Goal: Navigation & Orientation: Understand site structure

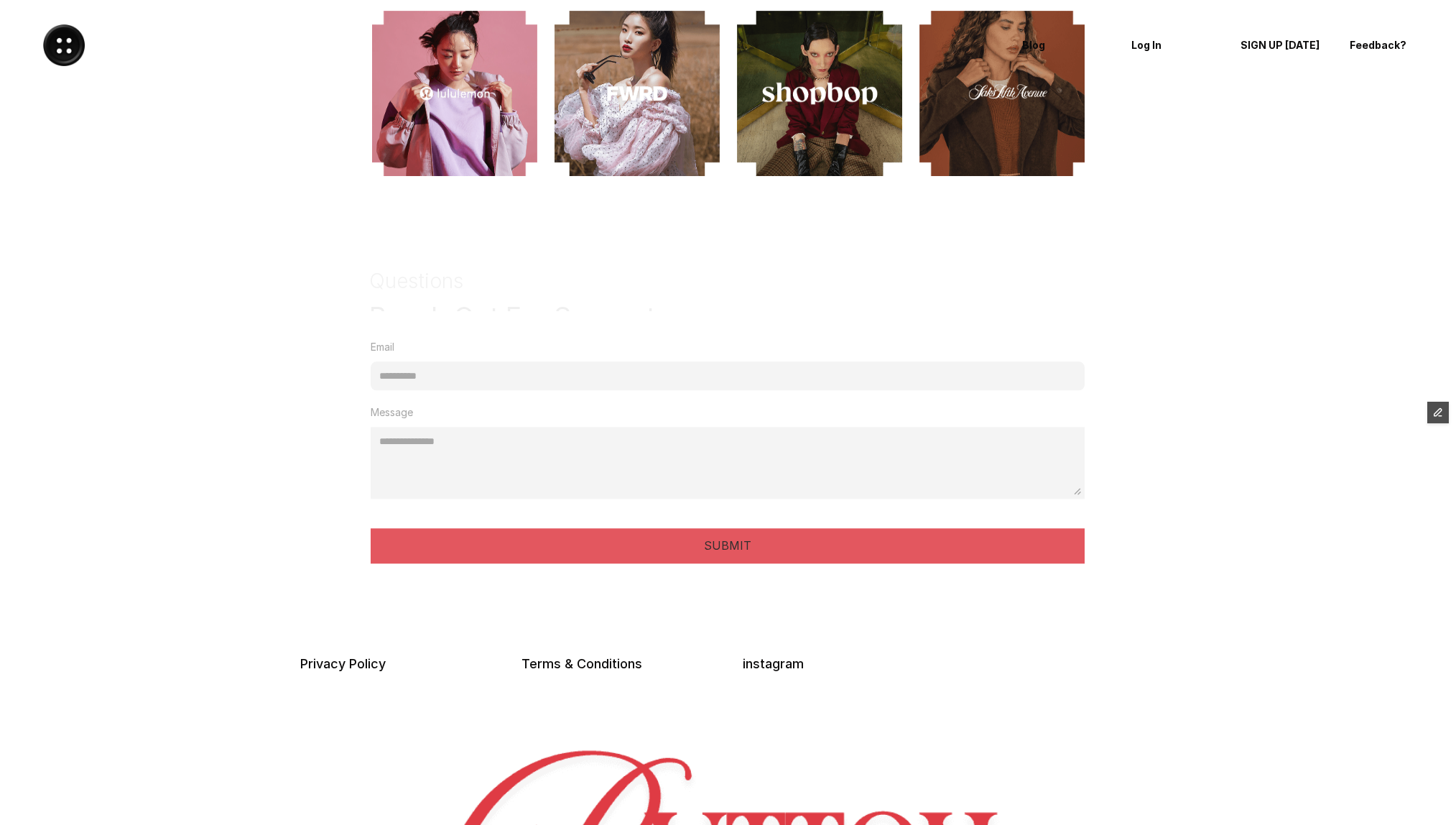
scroll to position [3574, 0]
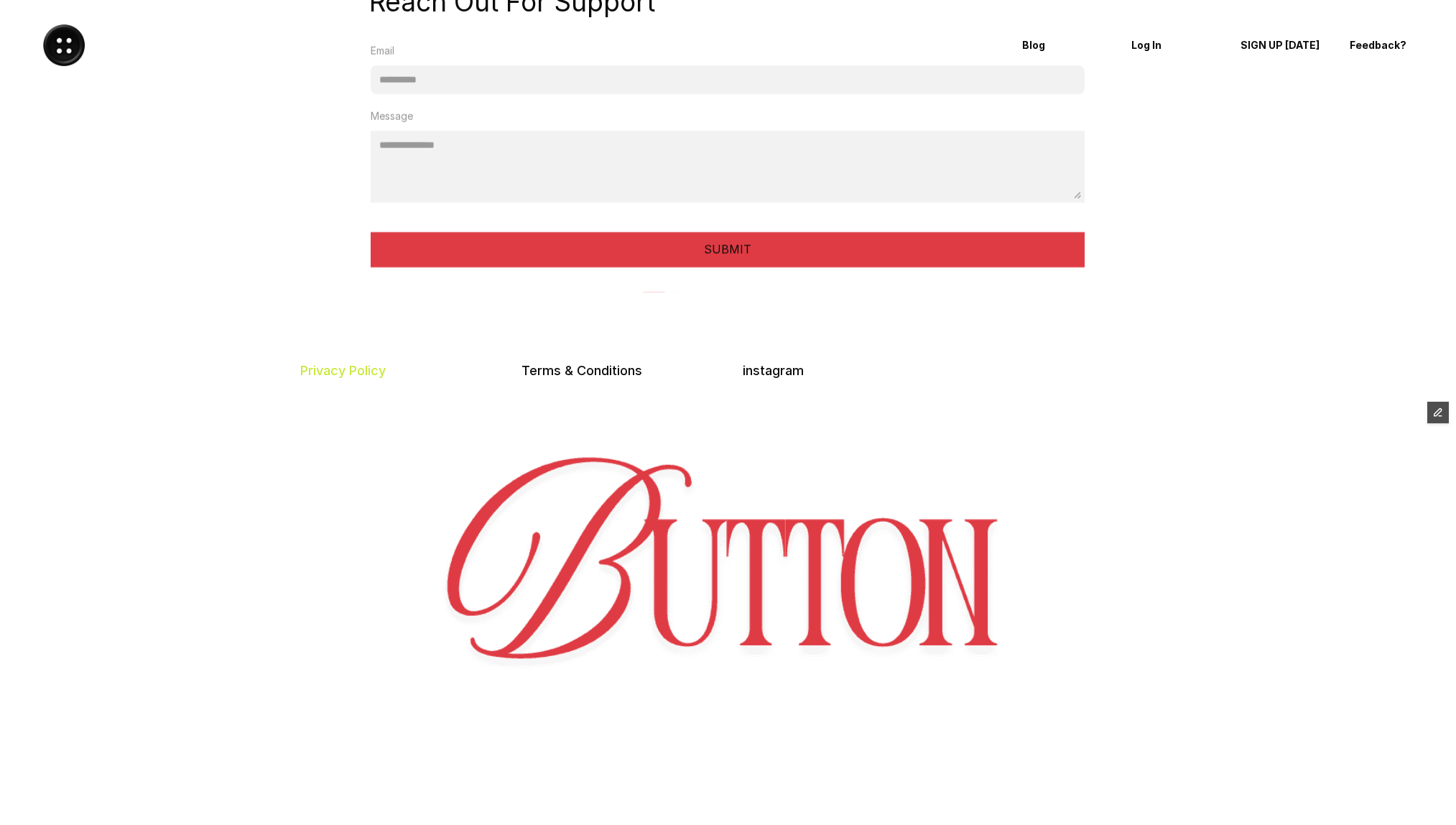
click at [357, 370] on link "Privacy Policy" at bounding box center [343, 370] width 86 height 15
click at [596, 368] on link "Terms & Conditions" at bounding box center [582, 370] width 120 height 15
